Goal: Task Accomplishment & Management: Use online tool/utility

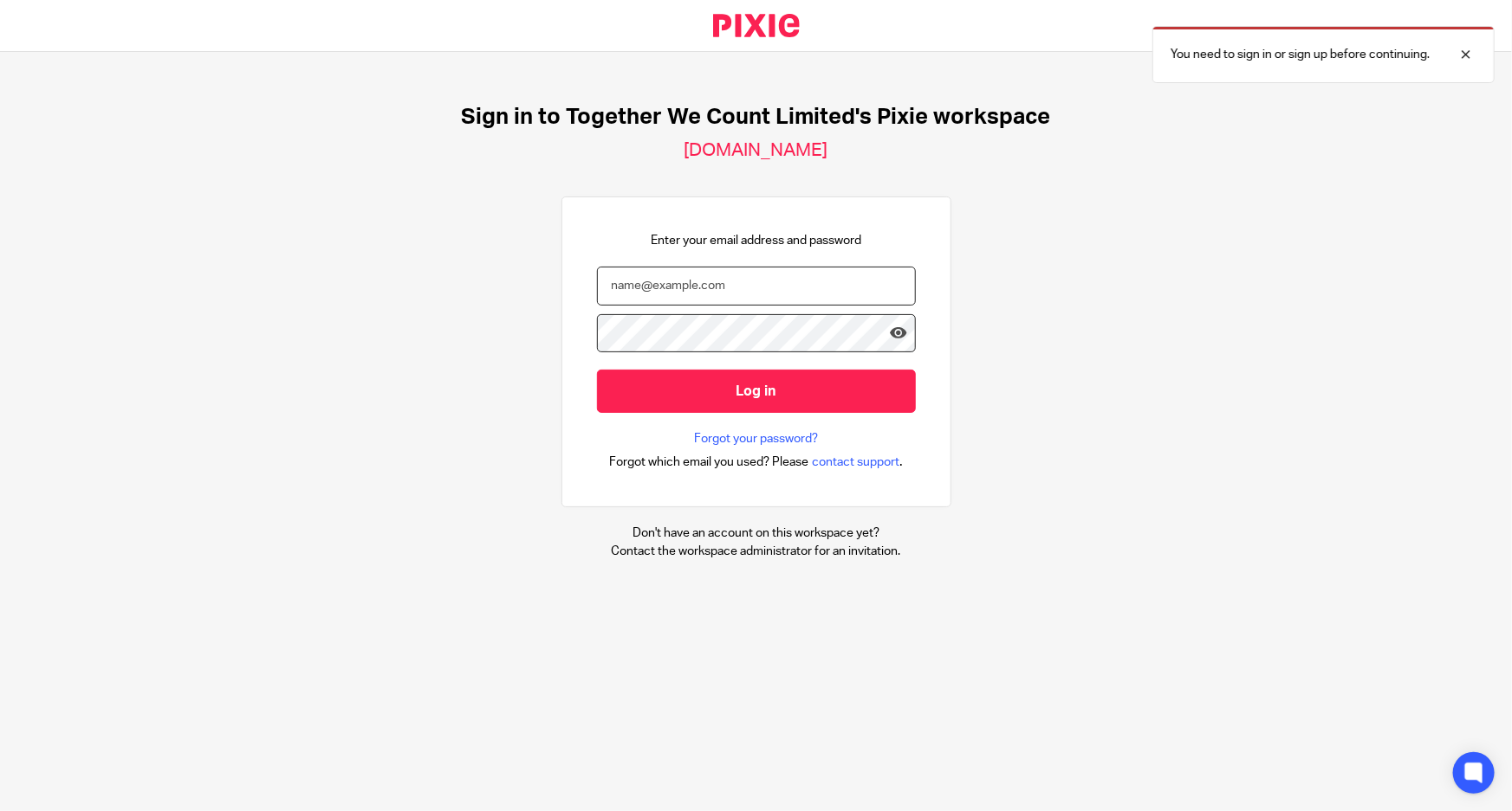
click at [696, 286] on input "email" at bounding box center [756, 286] width 318 height 39
type input "[PERSON_NAME]"
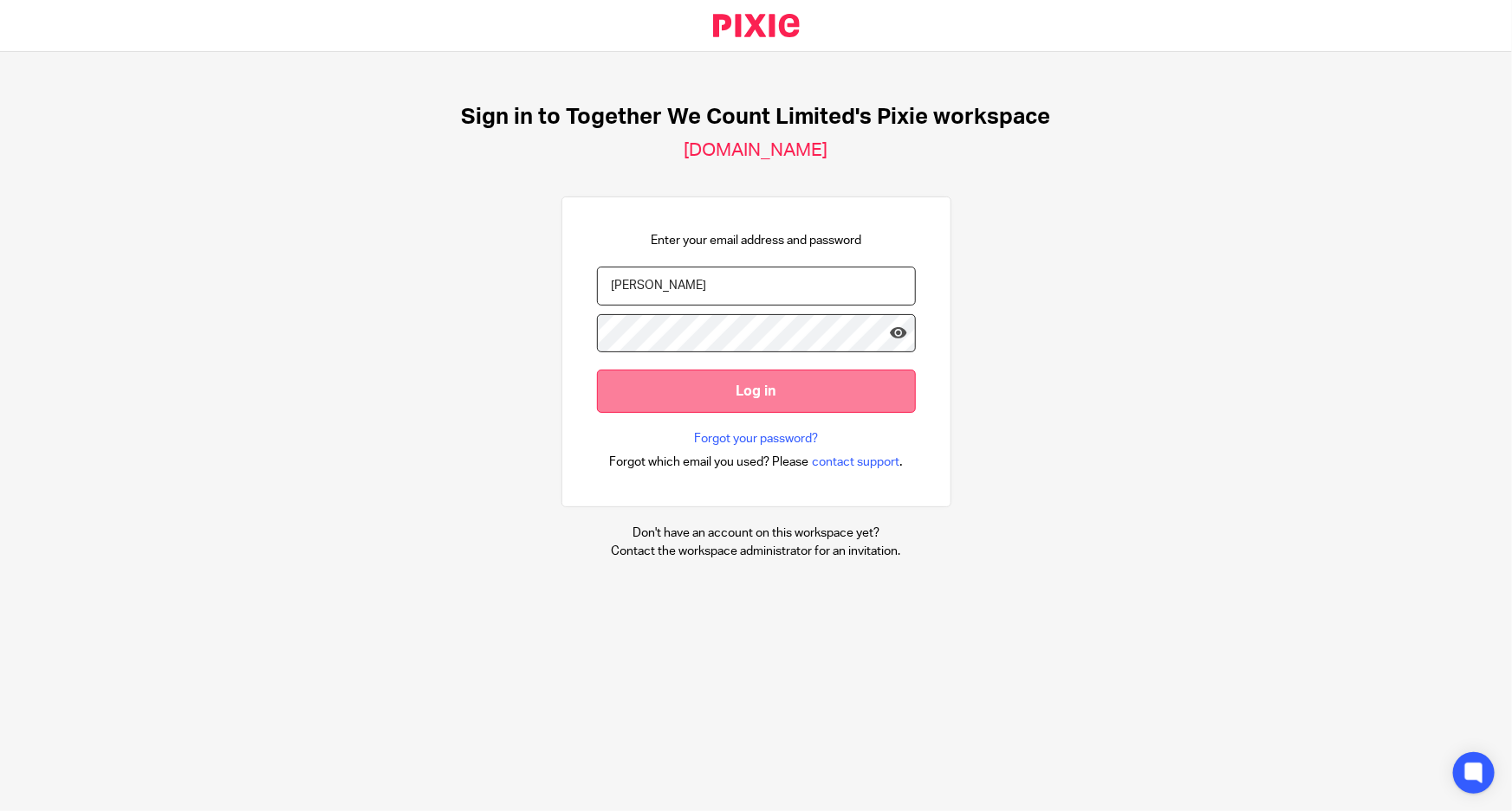
click at [845, 385] on input "Log in" at bounding box center [756, 391] width 318 height 42
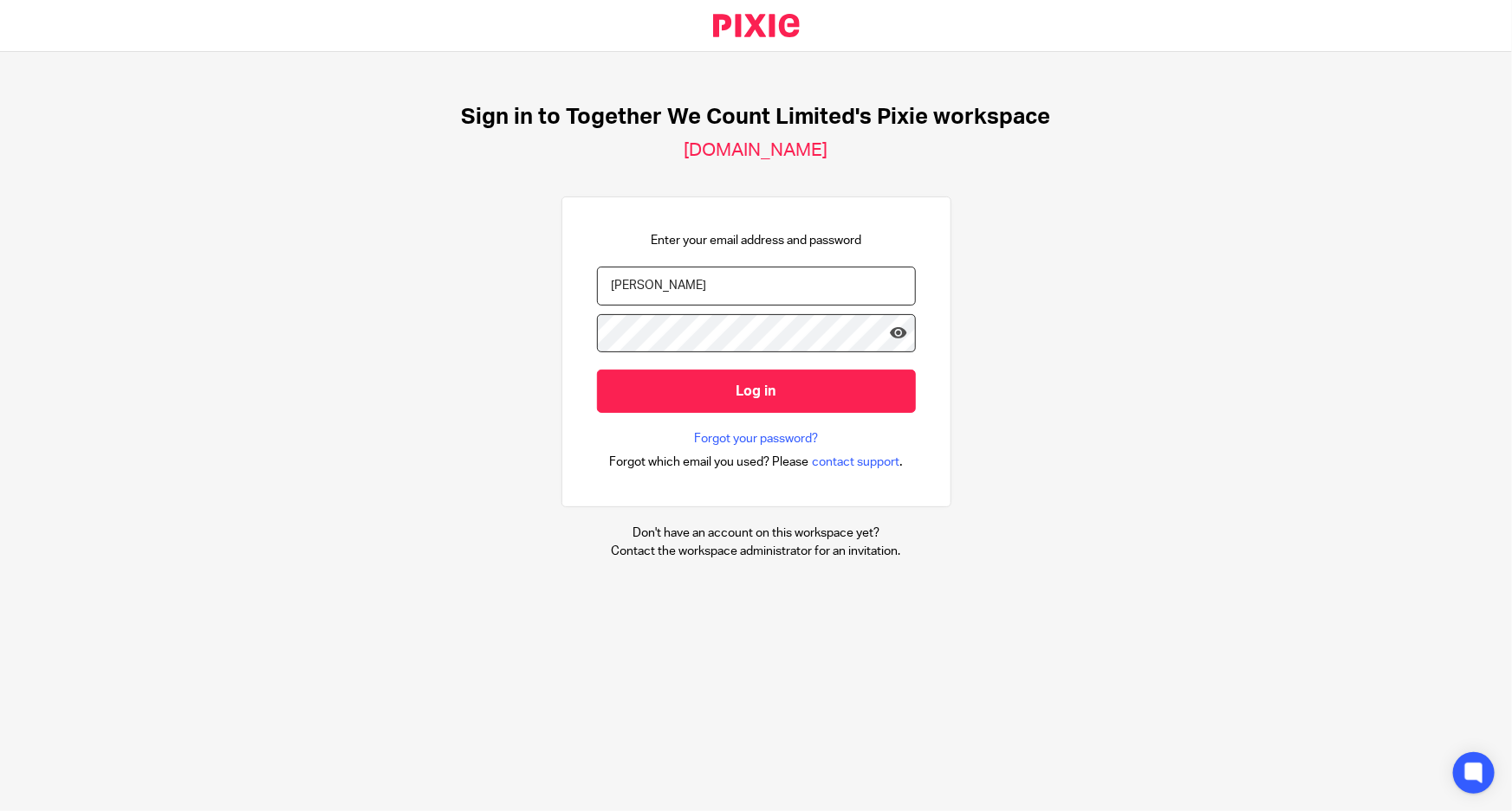
click at [661, 295] on input "Tucker" at bounding box center [756, 286] width 318 height 39
click at [799, 275] on input "email" at bounding box center [756, 286] width 318 height 39
click at [684, 286] on input "email" at bounding box center [756, 286] width 318 height 39
drag, startPoint x: 711, startPoint y: 293, endPoint x: 539, endPoint y: 268, distance: 173.8
click at [539, 268] on div "Sign in to Together We Count Limited's Pixie workspace together-we-count.usepix…" at bounding box center [756, 332] width 1512 height 560
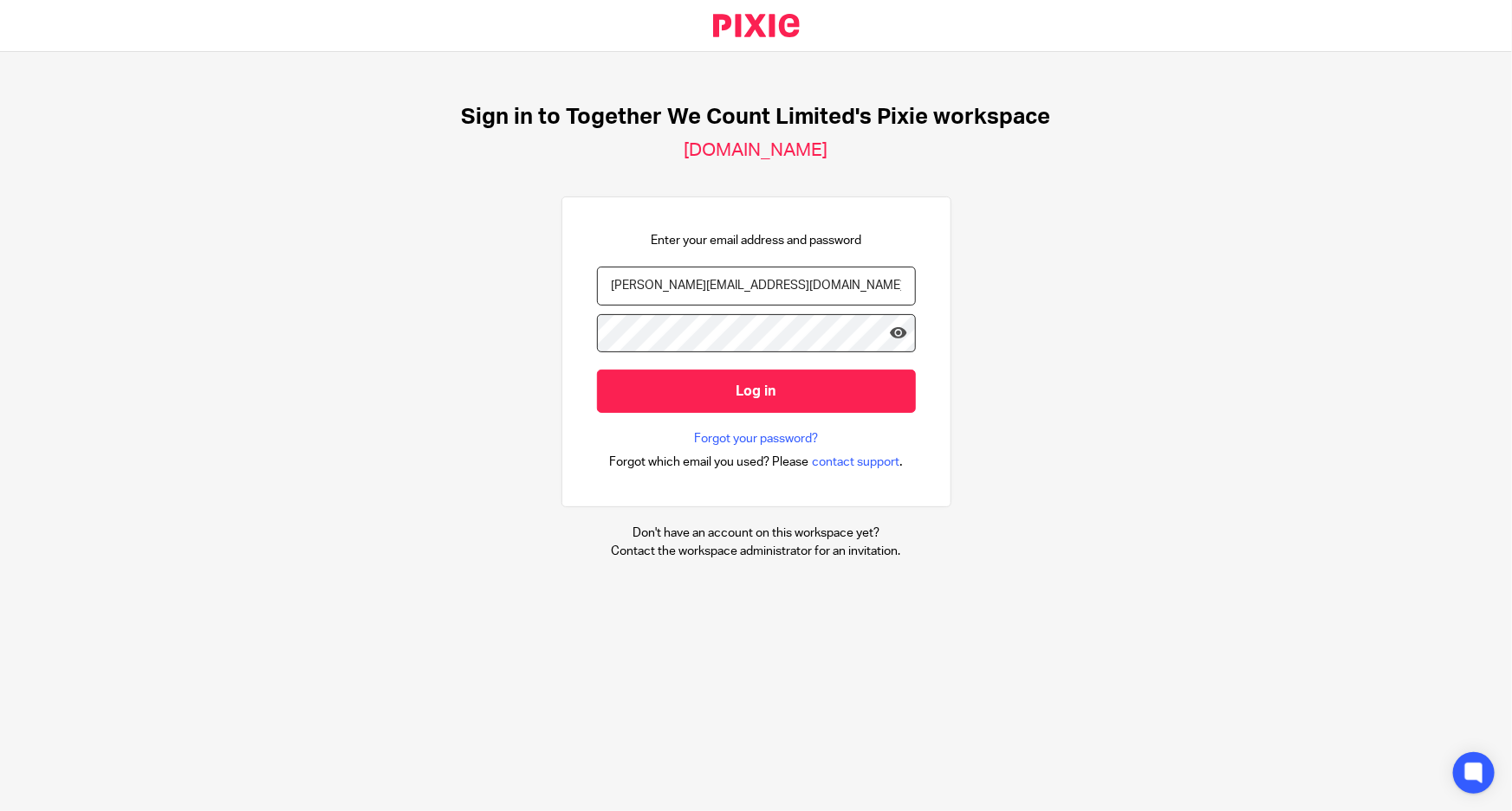
type input "Matt@togetherwecount.co.uk"
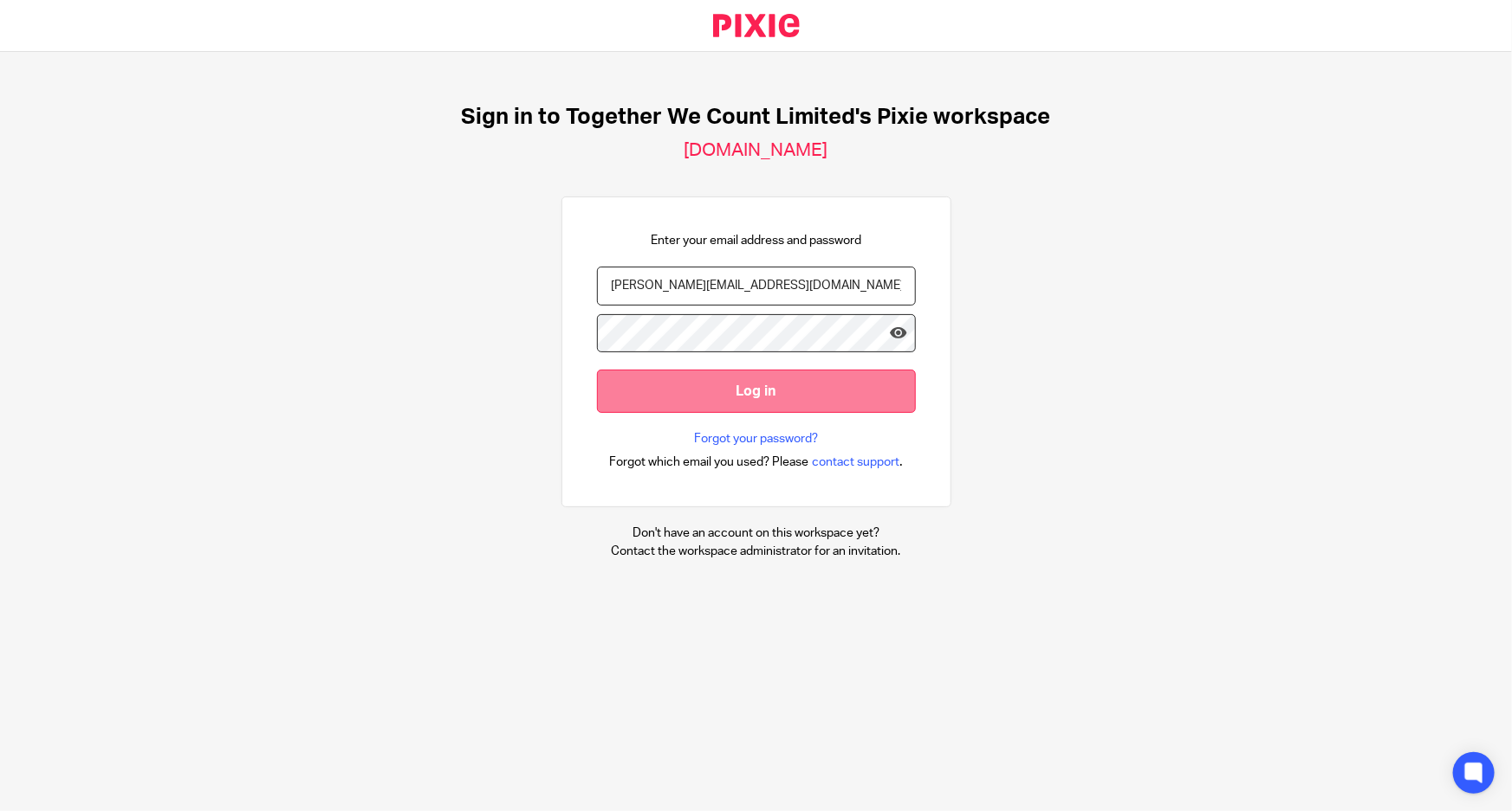
click at [692, 398] on input "Log in" at bounding box center [756, 391] width 318 height 42
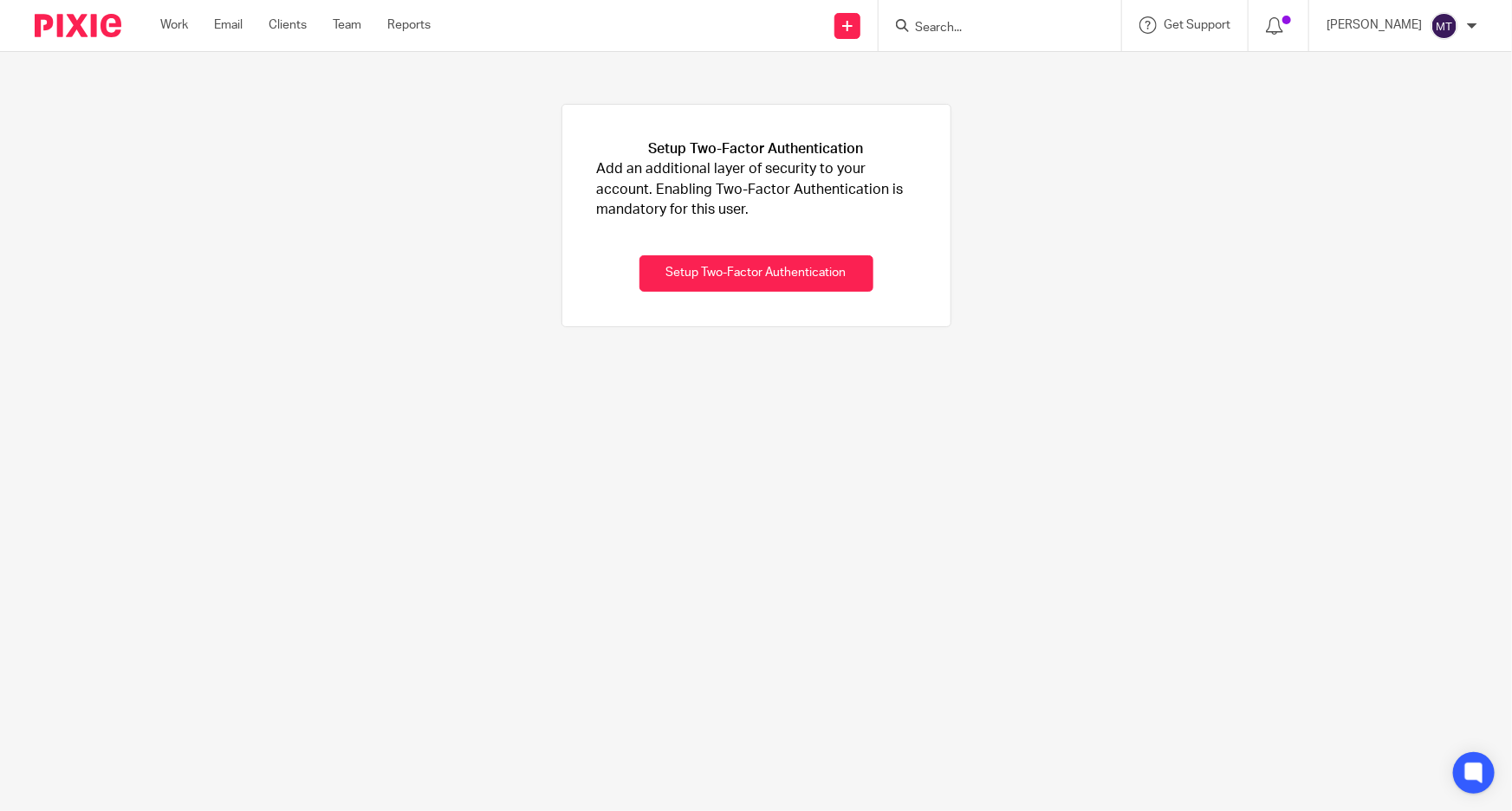
click at [173, 15] on div "Work Email Clients Team Reports Work Email Clients Team Reports Settings" at bounding box center [300, 25] width 314 height 51
click at [169, 33] on link "Work" at bounding box center [174, 25] width 27 height 18
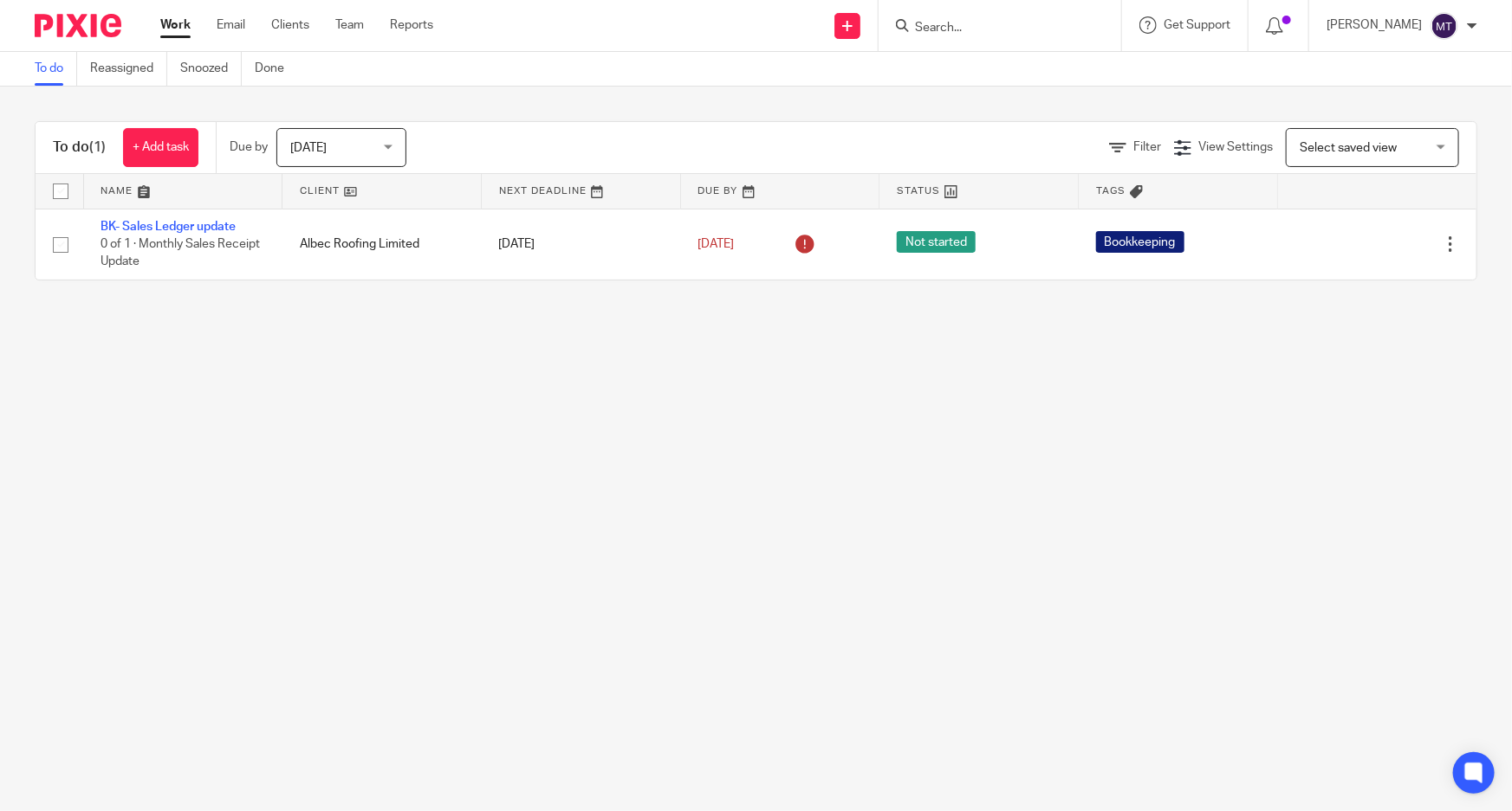
click at [59, 68] on link "To do" at bounding box center [55, 69] width 42 height 33
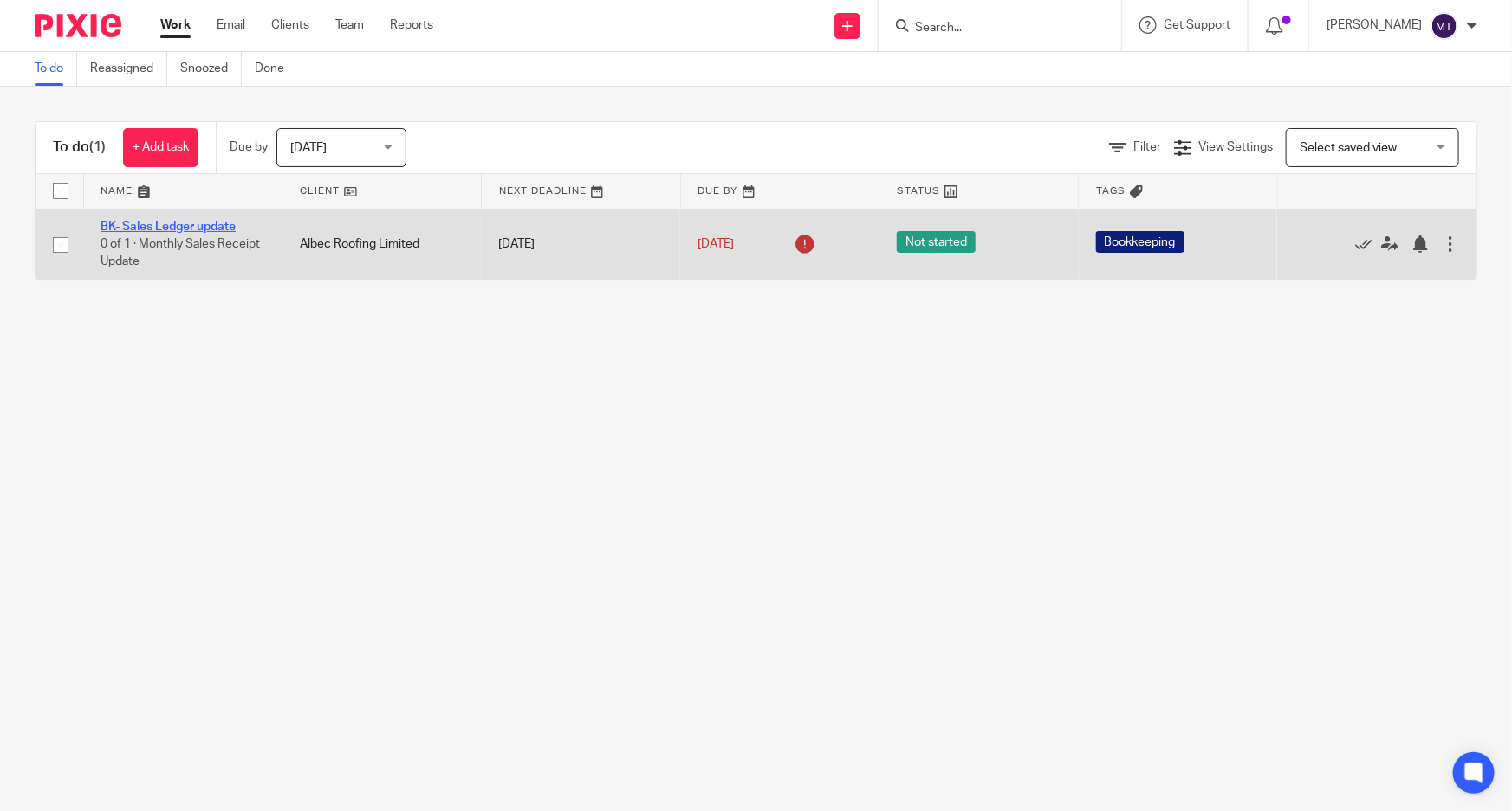
click at [144, 225] on link "BK- Sales Ledger update" at bounding box center [169, 226] width 135 height 12
